Goal: Complete application form

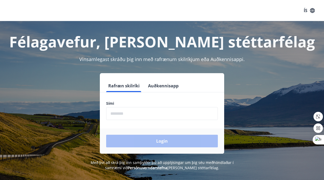
click at [134, 114] on input "phone" at bounding box center [162, 113] width 112 height 13
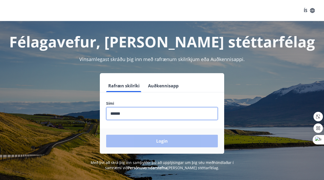
type input "********"
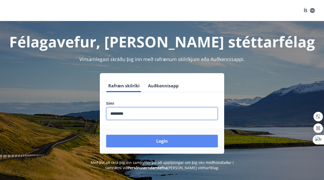
click at [153, 139] on button "Login" at bounding box center [162, 141] width 112 height 13
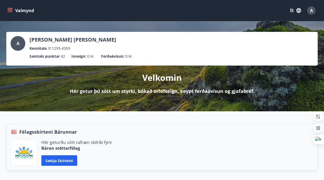
click at [292, 9] on button "ÍS" at bounding box center [295, 10] width 17 height 9
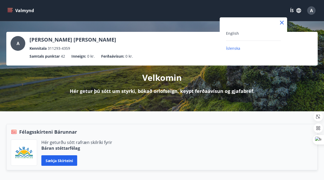
click at [253, 31] on div "English" at bounding box center [253, 33] width 55 height 6
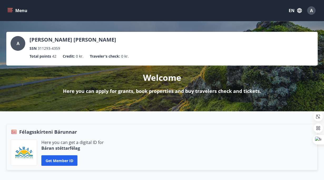
click at [8, 12] on icon "menu" at bounding box center [10, 12] width 5 height 1
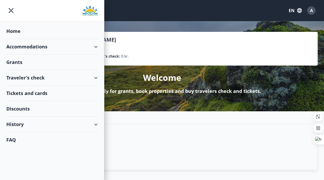
click at [32, 39] on div "Grants" at bounding box center [51, 31] width 91 height 16
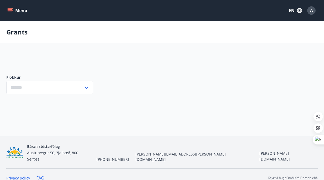
type input "***"
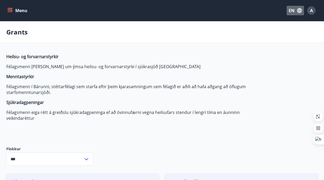
click at [290, 11] on button "EN" at bounding box center [295, 10] width 17 height 9
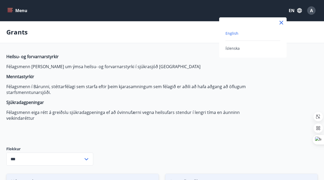
click at [230, 33] on span "English" at bounding box center [232, 33] width 13 height 5
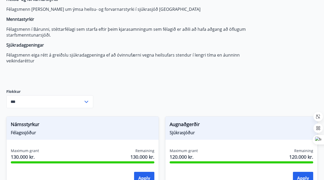
click at [84, 104] on icon at bounding box center [86, 102] width 6 height 6
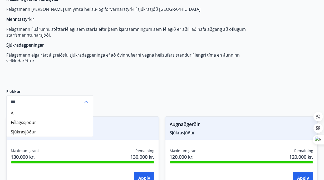
click at [84, 104] on icon at bounding box center [86, 102] width 6 height 6
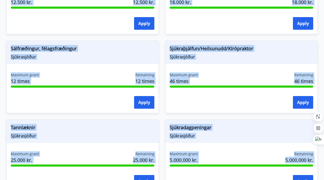
scroll to position [591, 0]
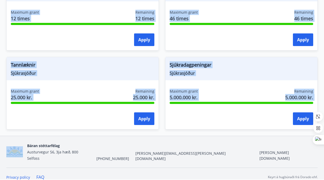
drag, startPoint x: 11, startPoint y: 50, endPoint x: 191, endPoint y: 129, distance: 196.7
copy div "Loremipsumd Sitametconse Adipisc elits 967.025 do. Eiusmodte 426.163 in. Utlab …"
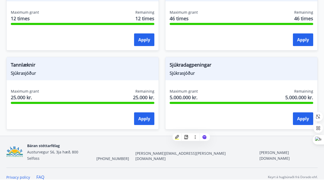
click at [228, 77] on div "Sjúkradagpeningar Sjúkrasjóður" at bounding box center [241, 68] width 152 height 23
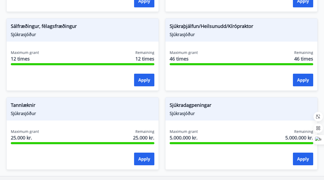
scroll to position [517, 0]
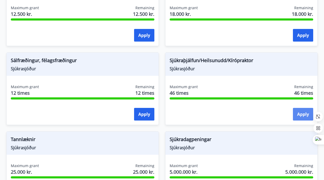
click at [301, 113] on button "Apply" at bounding box center [303, 114] width 20 height 13
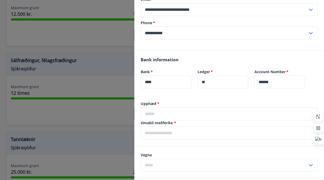
scroll to position [108, 0]
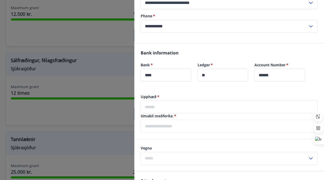
click at [182, 104] on input "text" at bounding box center [229, 107] width 177 height 13
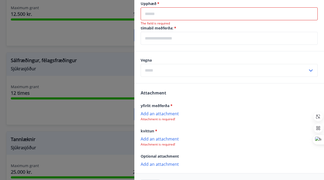
scroll to position [220, 0]
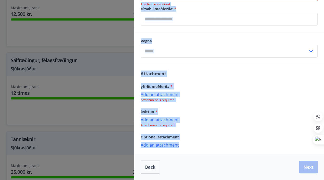
drag, startPoint x: 141, startPoint y: 72, endPoint x: 178, endPoint y: 144, distance: 80.8
click at [178, 144] on div "Upphæð   * ​ The field is required tímabil meðferða:   * ​ Vegna ​ Attachment y…" at bounding box center [229, 81] width 190 height 198
copy div "Upphæð   * ​ The field is required tímabil meðferða:   * ​ Vegna ​ Attachment y…"
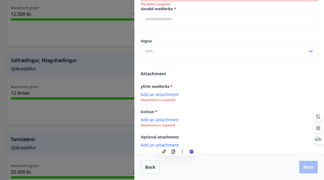
click at [188, 105] on div "Attachment yfirlit meðferða * Add an attachment Attachment is required! kvittun…" at bounding box center [229, 109] width 190 height 90
click at [175, 95] on p "Add an attachment" at bounding box center [229, 94] width 177 height 5
click at [162, 119] on p "Add an attachment" at bounding box center [229, 119] width 177 height 5
click at [161, 119] on p "Add an attachment" at bounding box center [229, 119] width 177 height 5
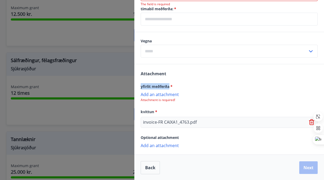
drag, startPoint x: 169, startPoint y: 86, endPoint x: 140, endPoint y: 86, distance: 29.2
click at [140, 86] on div "Attachment yfirlit meðferða * Add an attachment Attachment is required! kvittun…" at bounding box center [229, 109] width 190 height 90
copy span "yfirlit meðferða"
click at [173, 95] on p "Add an attachment" at bounding box center [229, 94] width 177 height 5
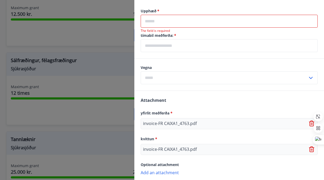
scroll to position [191, 0]
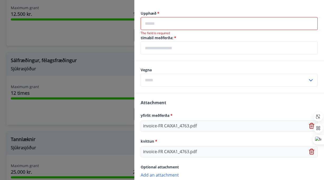
click at [211, 78] on input "text" at bounding box center [224, 80] width 167 height 13
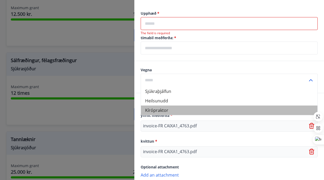
click at [176, 108] on li "Kírópraktor" at bounding box center [229, 110] width 177 height 9
type input "**********"
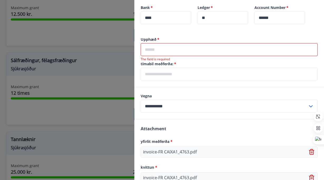
scroll to position [163, 0]
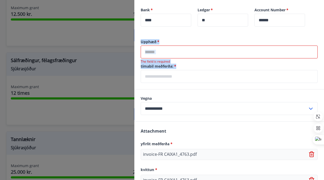
drag, startPoint x: 179, startPoint y: 68, endPoint x: 140, endPoint y: 42, distance: 47.6
click at [140, 42] on div "Upphæð   * ​ The field is required tímabil meðferða:   * ​" at bounding box center [229, 64] width 190 height 50
copy div "Upphæð   * ​ The field is required tímabil meðferða:   *"
click at [173, 75] on input "text" at bounding box center [229, 76] width 177 height 13
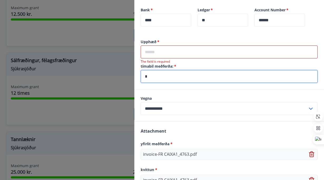
type input "*"
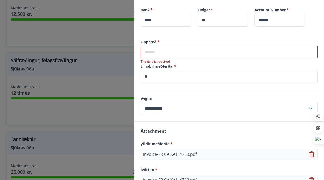
click at [174, 54] on input "text" at bounding box center [229, 52] width 177 height 13
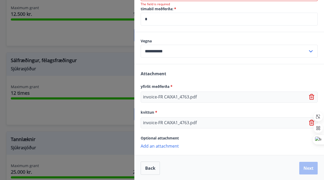
scroll to position [221, 0]
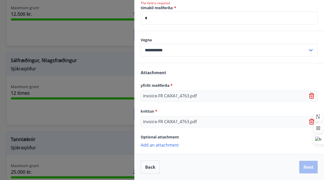
click at [311, 123] on icon at bounding box center [312, 122] width 6 height 6
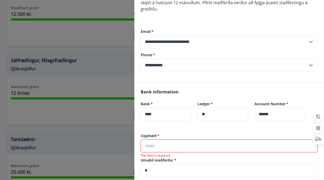
scroll to position [68, 0]
click at [155, 145] on input "text" at bounding box center [229, 146] width 177 height 13
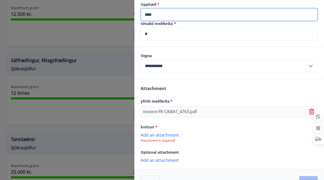
scroll to position [215, 0]
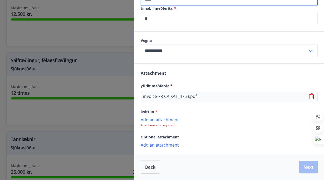
type input "****"
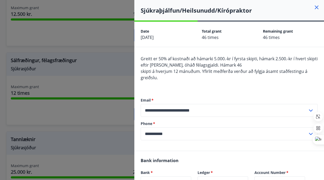
click at [179, 109] on input "**********" at bounding box center [224, 110] width 167 height 13
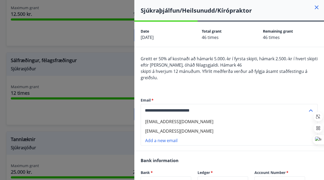
click at [178, 121] on li "[EMAIL_ADDRESS][DOMAIN_NAME]" at bounding box center [229, 121] width 177 height 9
type input "**********"
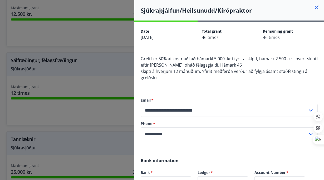
click at [199, 91] on div "**********" at bounding box center [229, 119] width 177 height 64
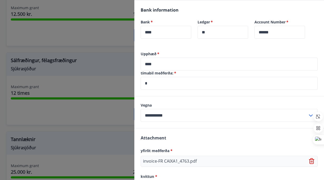
scroll to position [215, 0]
